Goal: Go to known website: Access a specific website the user already knows

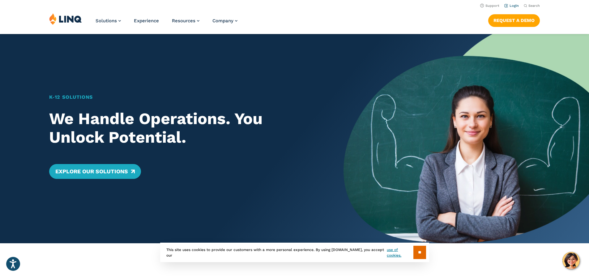
click at [505, 6] on link "Login" at bounding box center [512, 6] width 15 height 4
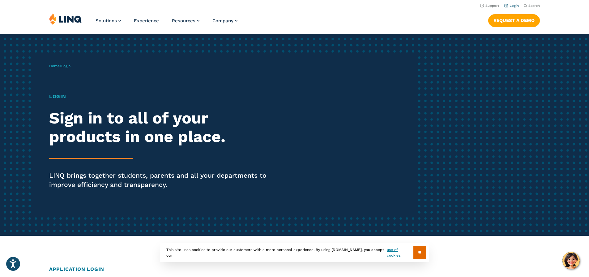
click at [511, 7] on link "Login" at bounding box center [512, 6] width 15 height 4
click at [58, 96] on h1 "Login" at bounding box center [162, 96] width 227 height 7
click at [96, 136] on h2 "Sign in to all of your products in one place." at bounding box center [162, 127] width 227 height 37
click at [97, 164] on div "Login Sign in to all of your products in one place. LINQ brings together studen…" at bounding box center [162, 150] width 227 height 114
click at [71, 65] on span "Login" at bounding box center [65, 66] width 9 height 4
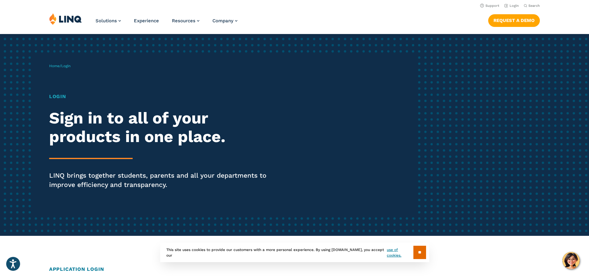
click at [60, 66] on span "Home / Login" at bounding box center [59, 66] width 21 height 4
click at [55, 66] on link "Home" at bounding box center [54, 66] width 11 height 4
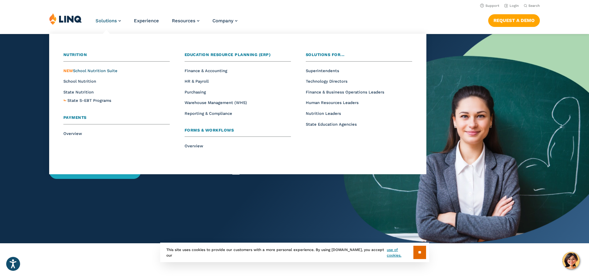
click at [84, 70] on span "NEW School Nutrition Suite" at bounding box center [90, 70] width 54 height 5
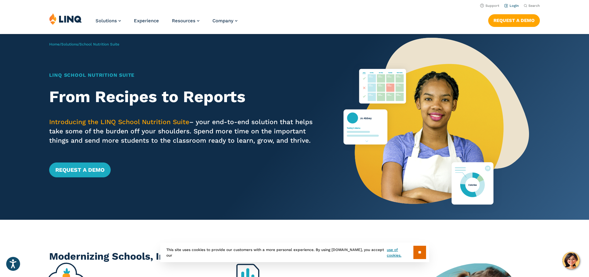
click at [512, 7] on link "Login" at bounding box center [512, 6] width 15 height 4
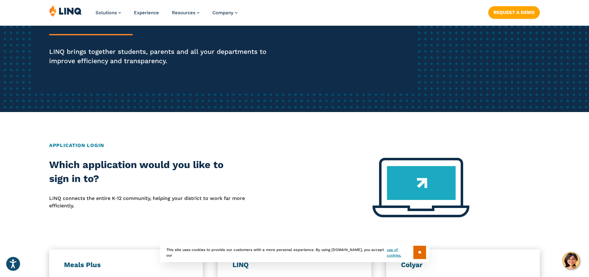
scroll to position [309, 0]
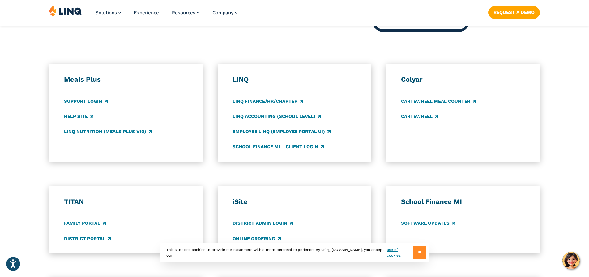
click at [422, 246] on input "**" at bounding box center [420, 252] width 13 height 13
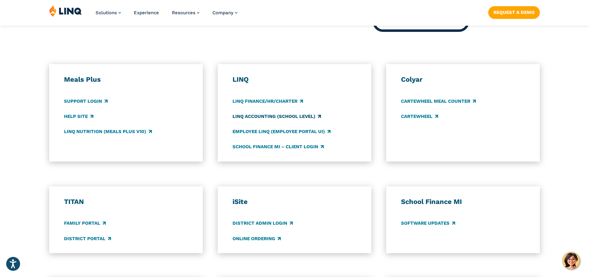
click at [278, 117] on link "LINQ Accounting (school level)" at bounding box center [277, 116] width 88 height 7
